Goal: Information Seeking & Learning: Find specific fact

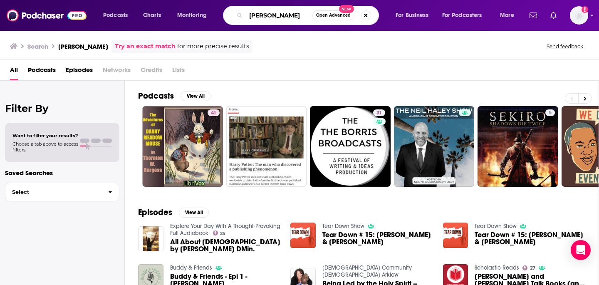
click at [253, 14] on input "[PERSON_NAME]" at bounding box center [279, 15] width 67 height 13
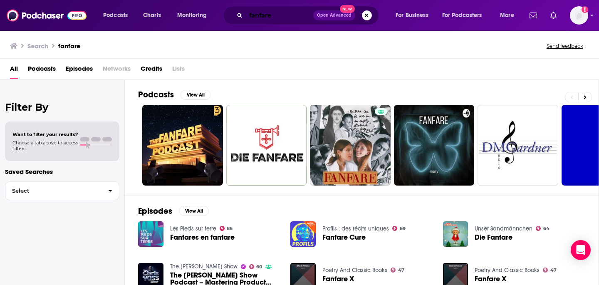
click at [282, 20] on input "fanfare" at bounding box center [279, 15] width 67 height 13
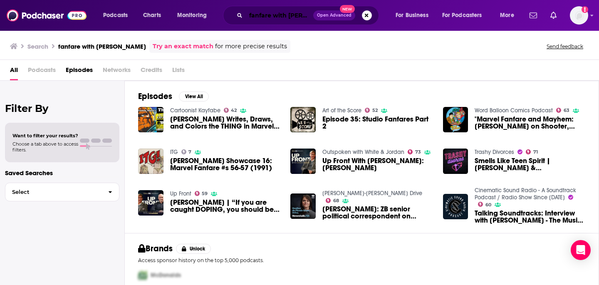
click at [306, 14] on input "fanfare with [PERSON_NAME]" at bounding box center [279, 15] width 67 height 13
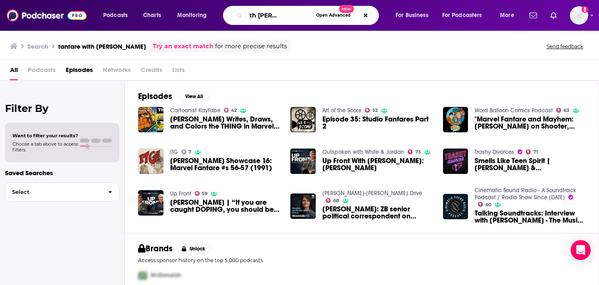
scroll to position [0, 37]
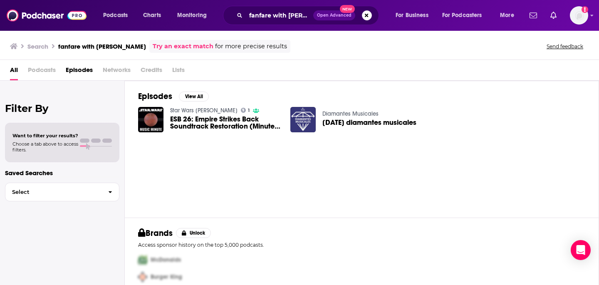
click at [277, 8] on div "fanfare with [PERSON_NAME] Open Advanced New" at bounding box center [301, 15] width 156 height 19
click at [277, 10] on input "fanfare with [PERSON_NAME]" at bounding box center [279, 15] width 67 height 13
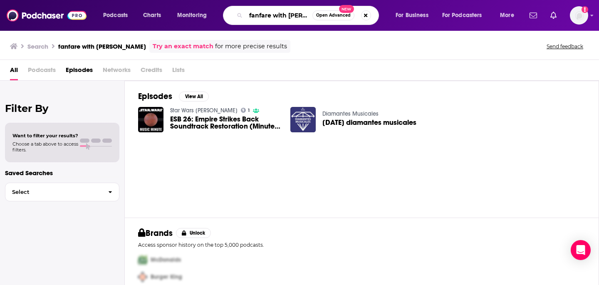
click at [277, 10] on input "fanfare with [PERSON_NAME]" at bounding box center [279, 15] width 67 height 13
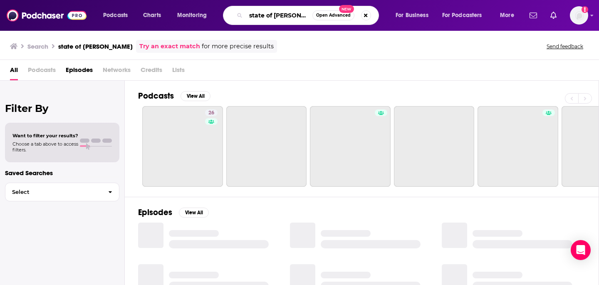
click at [301, 14] on input "state of [PERSON_NAME]" at bounding box center [279, 15] width 67 height 13
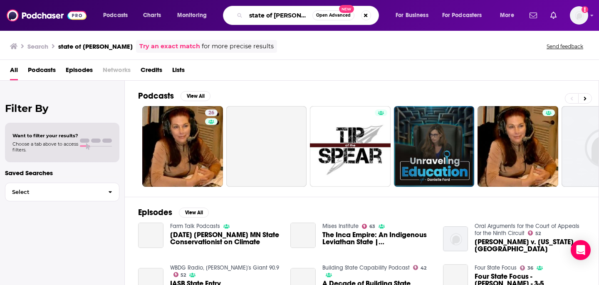
type input "state of [PERSON_NAME]"
